Goal: Communication & Community: Answer question/provide support

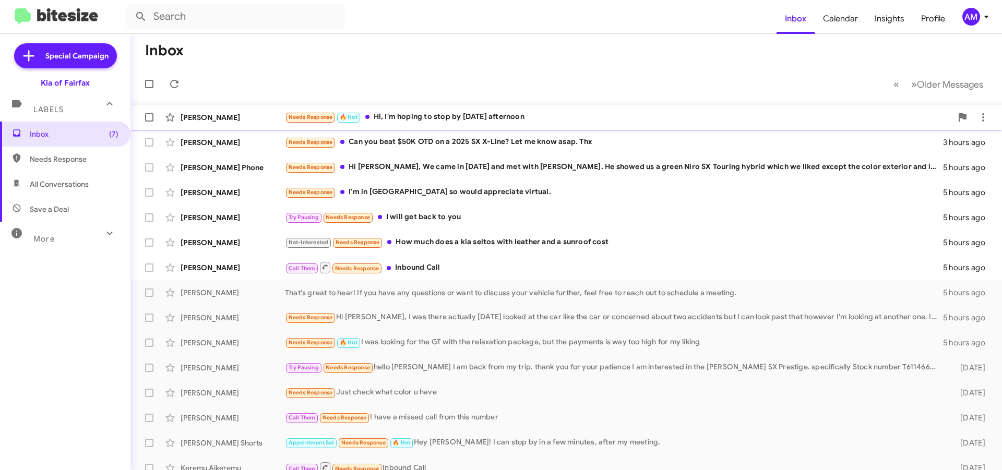
click at [573, 121] on div "Needs Response 🔥 Hot Hi, I'm hoping to stop by [DATE] afternoon" at bounding box center [618, 117] width 667 height 12
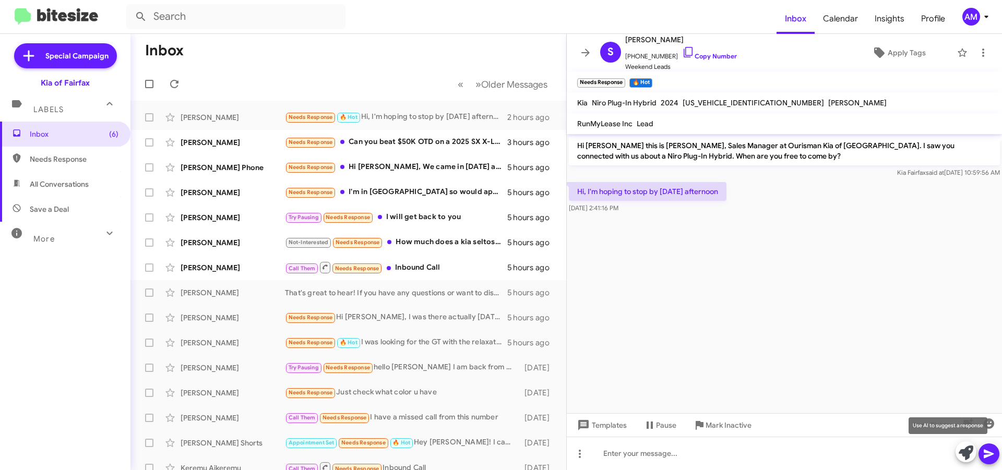
click at [961, 454] on icon at bounding box center [965, 453] width 15 height 15
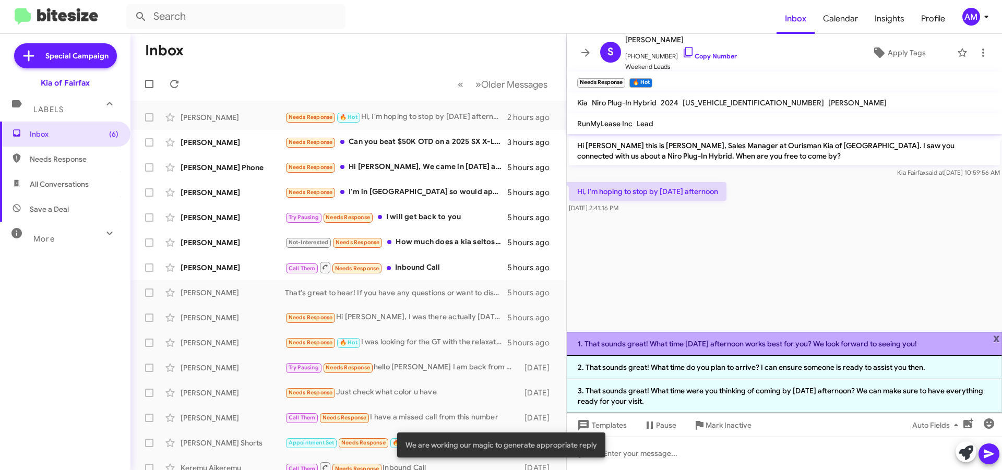
click at [732, 344] on li "1. That sounds great! What time [DATE] afternoon works best for you? We look fo…" at bounding box center [784, 344] width 435 height 24
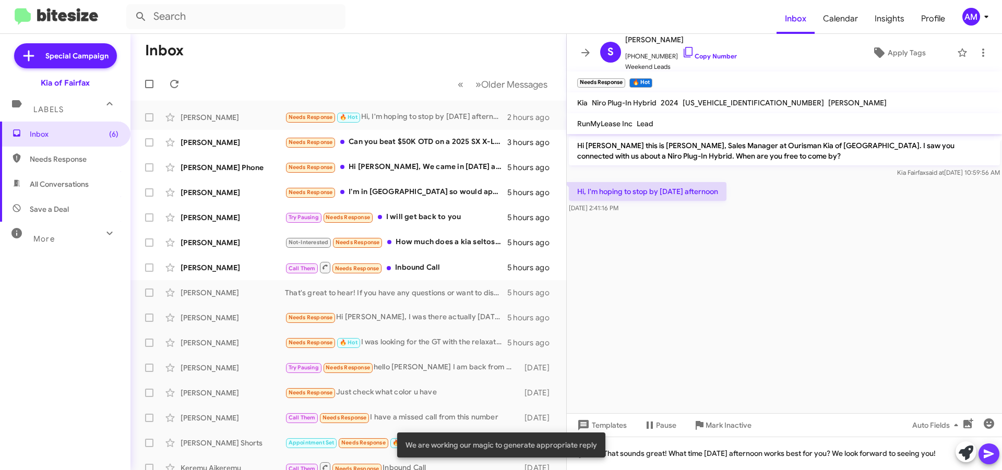
click at [988, 454] on icon at bounding box center [988, 454] width 10 height 9
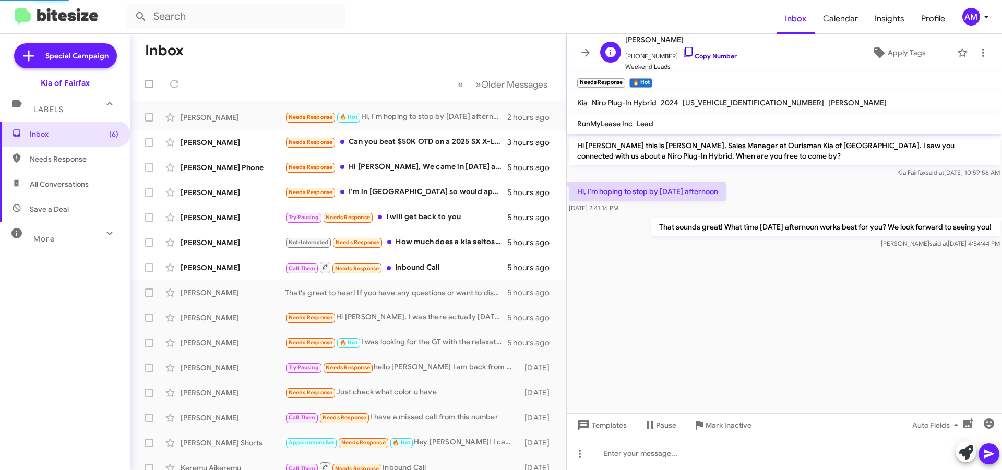
click at [717, 55] on link "Copy Number" at bounding box center [709, 56] width 55 height 8
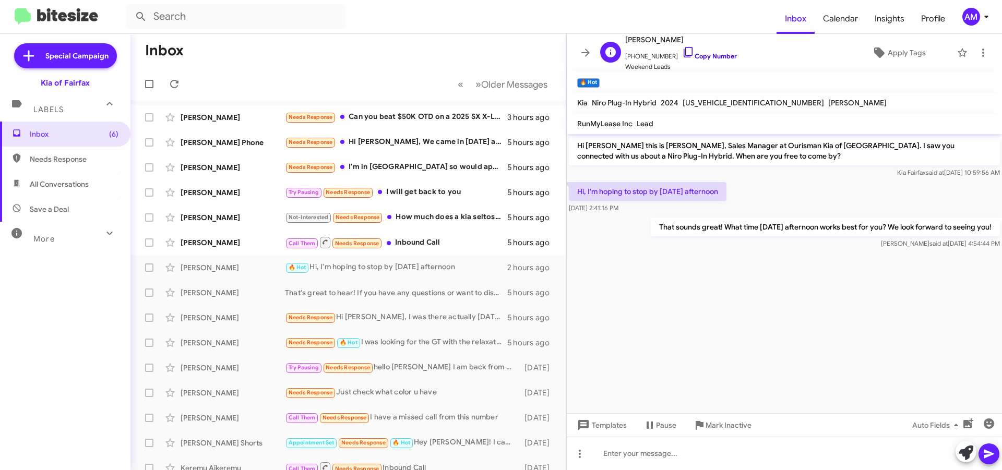
click at [705, 55] on link "Copy Number" at bounding box center [709, 56] width 55 height 8
click at [452, 119] on div "Needs Response Can you beat $50K OTD on a 2025 SX X-Line? Let me know asap. Thx" at bounding box center [400, 117] width 231 height 12
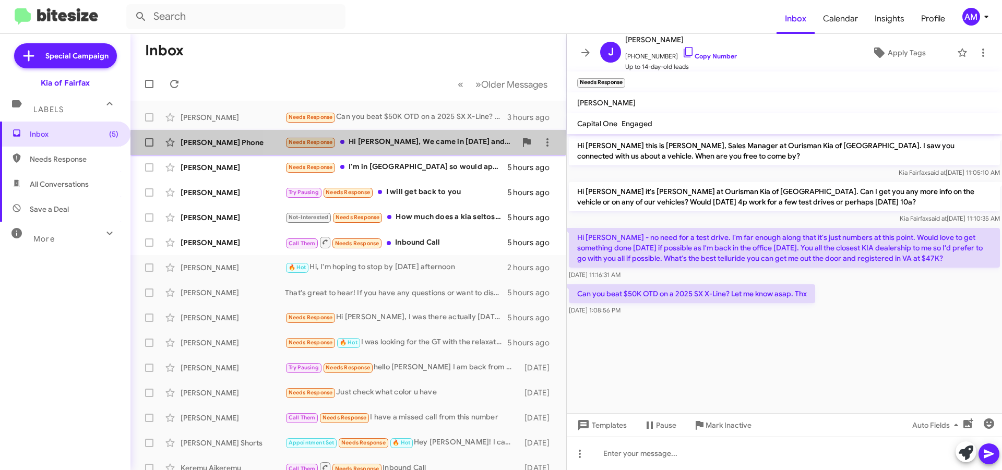
click at [434, 145] on div "Needs Response Hi [PERSON_NAME], We came in [DATE] and met with [PERSON_NAME]. …" at bounding box center [400, 142] width 231 height 12
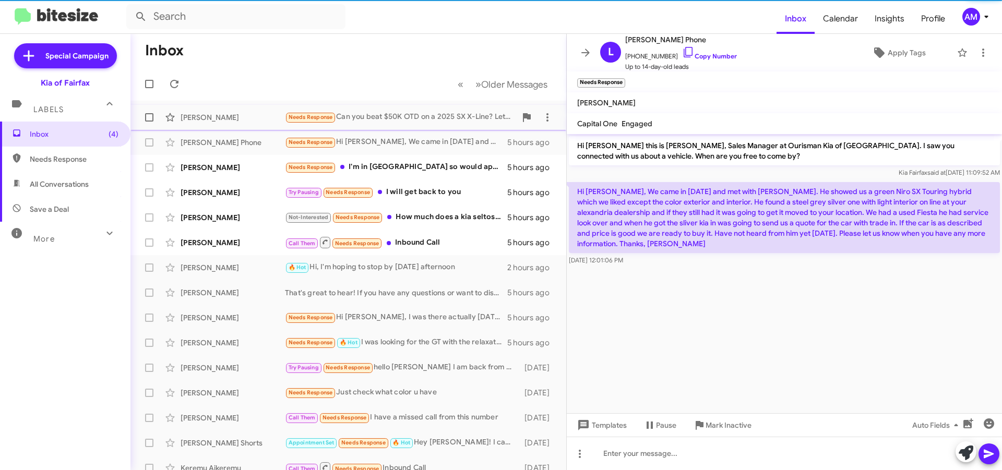
click at [421, 116] on div "Needs Response Can you beat $50K OTD on a 2025 SX X-Line? Let me know asap. Thx" at bounding box center [400, 117] width 231 height 12
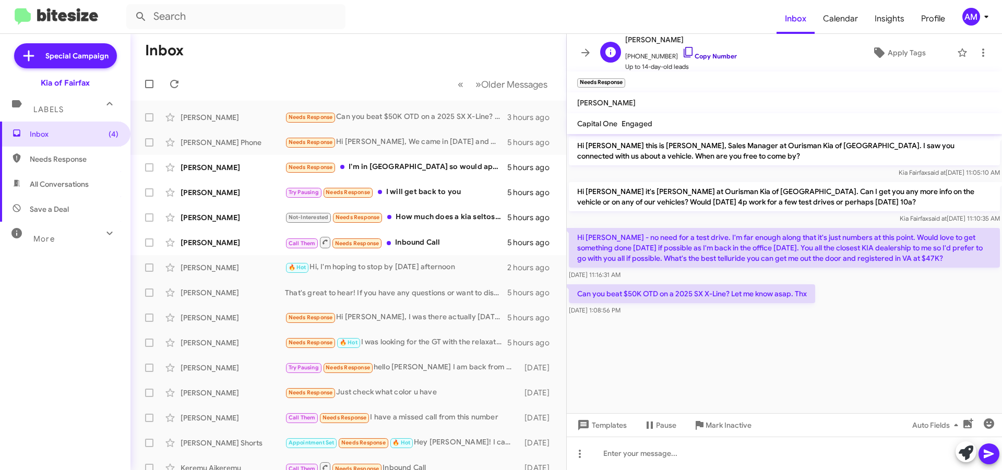
click at [698, 56] on link "Copy Number" at bounding box center [709, 56] width 55 height 8
drag, startPoint x: 576, startPoint y: 292, endPoint x: 811, endPoint y: 298, distance: 234.9
click at [811, 298] on p "Can you beat $50K OTD on a 2025 SX X-Line? Let me know asap. Thx" at bounding box center [692, 293] width 246 height 19
click at [680, 294] on p "Can you beat $50K OTD on a 2025 SX X-Line? Let me know asap. Thx" at bounding box center [692, 293] width 246 height 19
drag, startPoint x: 732, startPoint y: 291, endPoint x: 572, endPoint y: 293, distance: 159.7
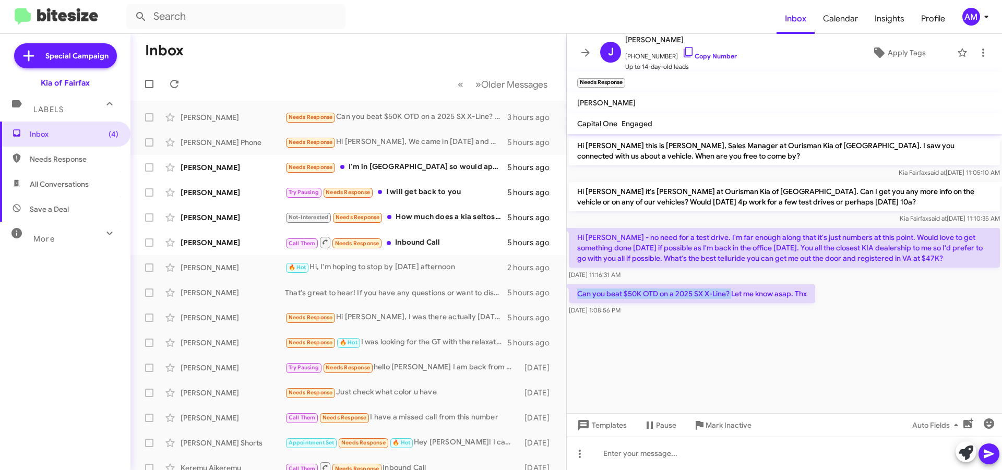
click at [572, 293] on p "Can you beat $50K OTD on a 2025 SX X-Line? Let me know asap. Thx" at bounding box center [692, 293] width 246 height 19
copy p "Can you beat $50K OTD on a 2025 SX X-Line?"
click at [789, 359] on cdk-virtual-scroll-viewport "Hi [PERSON_NAME] this is [PERSON_NAME], Sales Manager at Ourisman Kia of [GEOGR…" at bounding box center [784, 273] width 435 height 279
click at [410, 167] on div "Needs Response I'm in [GEOGRAPHIC_DATA] so would appreciate virtual." at bounding box center [400, 167] width 231 height 12
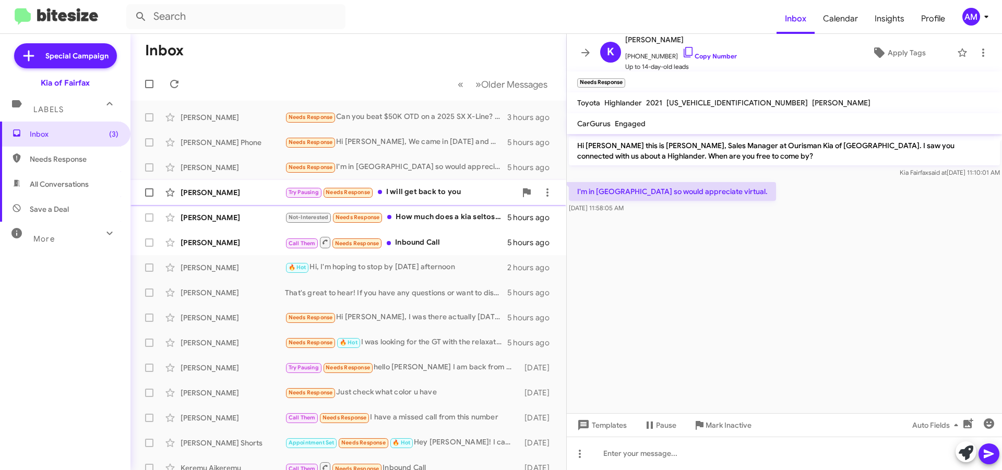
click at [440, 195] on div "Try Pausing Needs Response I will get back to you" at bounding box center [400, 192] width 231 height 12
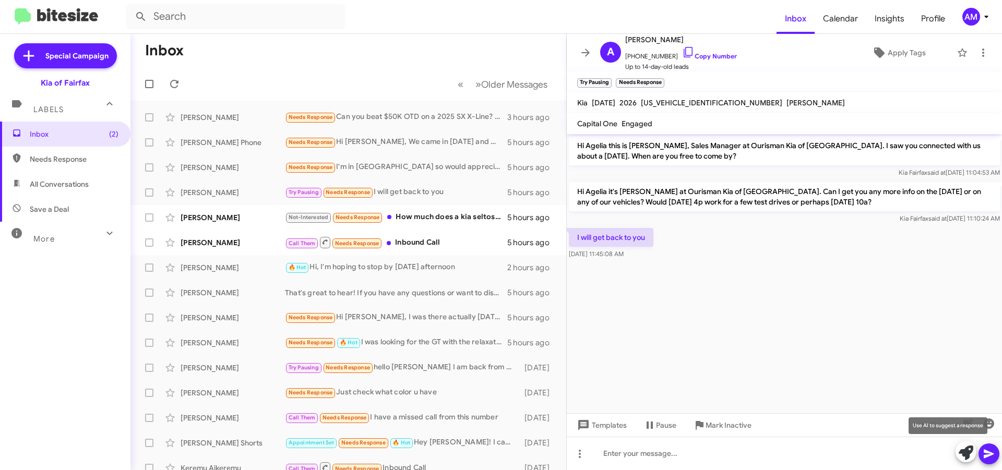
click at [968, 454] on icon at bounding box center [965, 453] width 15 height 15
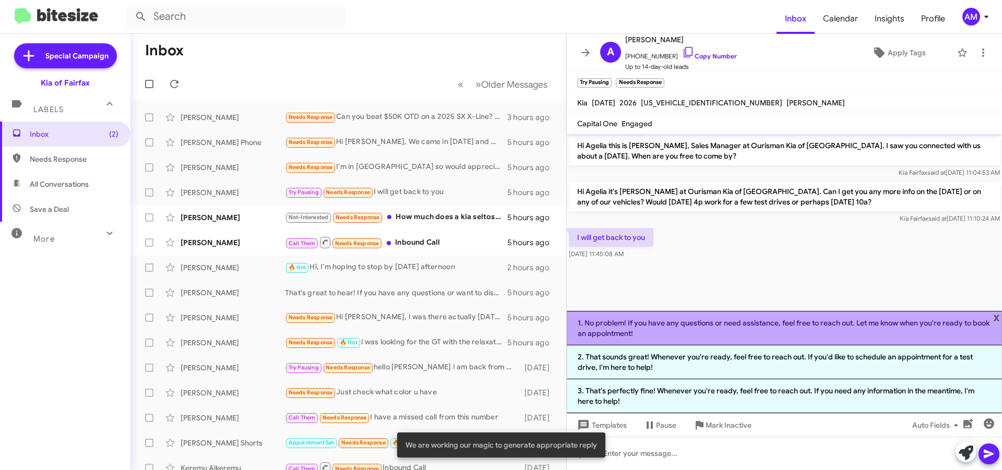
click at [662, 332] on li "1. No problem! If you have any questions or need assistance, feel free to reach…" at bounding box center [784, 328] width 435 height 34
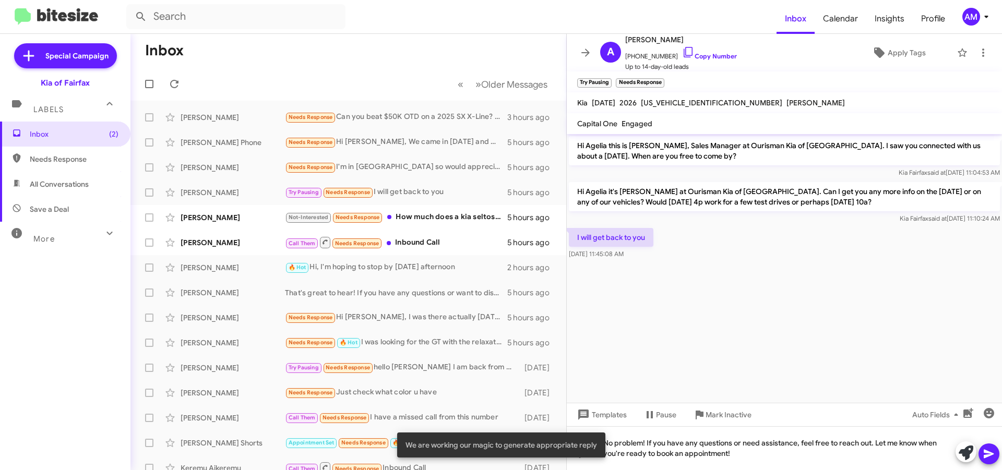
click at [986, 449] on icon at bounding box center [988, 454] width 13 height 13
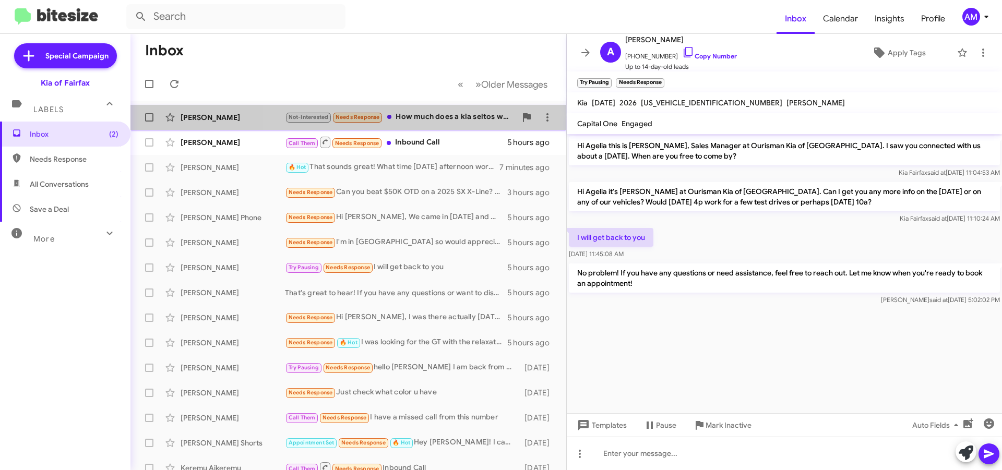
click at [436, 119] on div "Not-Interested Needs Response How much does a kia seltos with leather and a sun…" at bounding box center [400, 117] width 231 height 12
